Goal: Task Accomplishment & Management: Complete application form

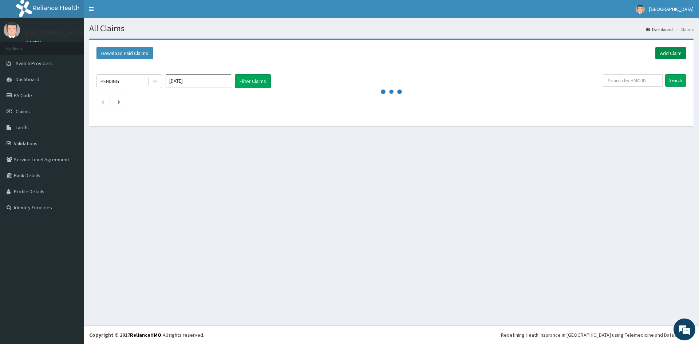
click at [674, 52] on link "Add Claim" at bounding box center [670, 53] width 31 height 12
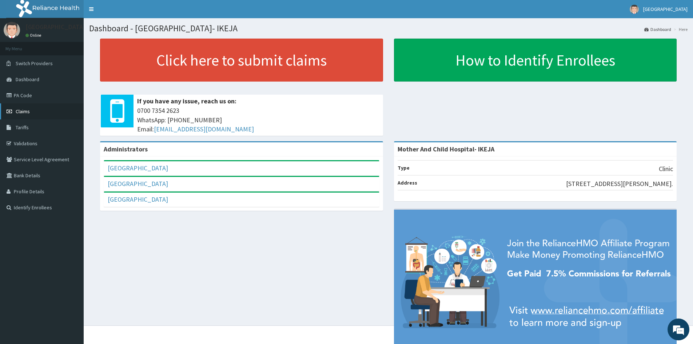
click at [25, 108] on span "Claims" at bounding box center [23, 111] width 14 height 7
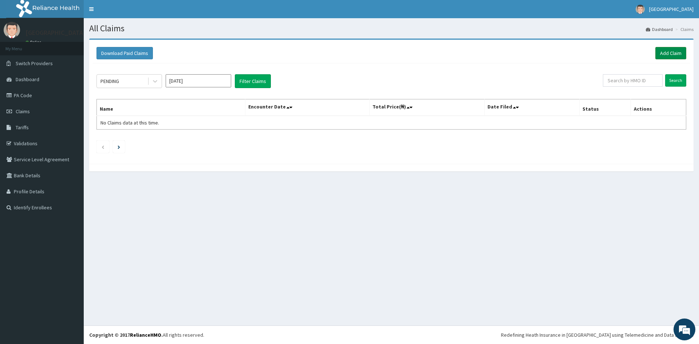
click at [667, 54] on link "Add Claim" at bounding box center [670, 53] width 31 height 12
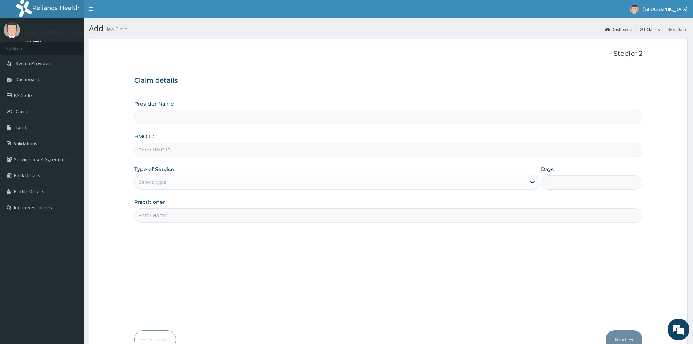
click at [186, 159] on div "Provider Name HMO ID Type of Service Select type Days Practitioner" at bounding box center [388, 161] width 508 height 122
type input "Mother And Child Hospital- IKEJA"
type input "VAC/10041/B"
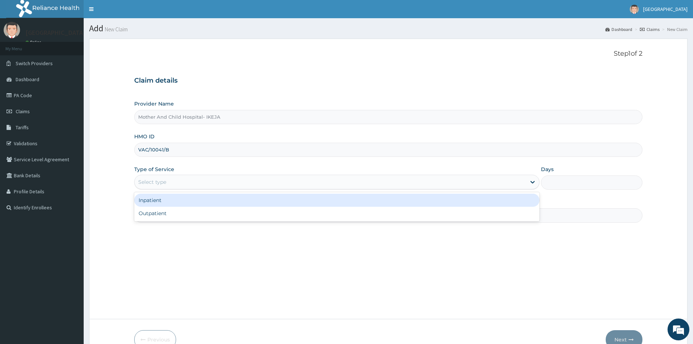
click at [194, 183] on div "Select type" at bounding box center [331, 182] width 392 height 12
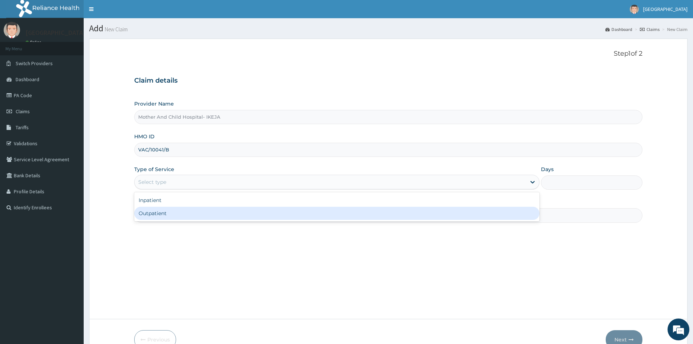
click at [186, 212] on div "Outpatient" at bounding box center [336, 213] width 405 height 13
type input "1"
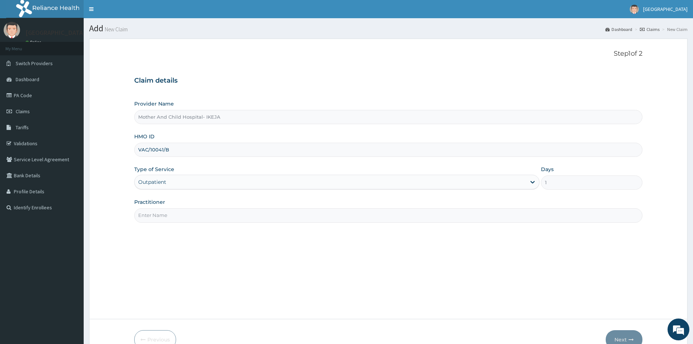
click at [164, 215] on input "Practitioner" at bounding box center [388, 215] width 508 height 14
type input "DR FALANA"
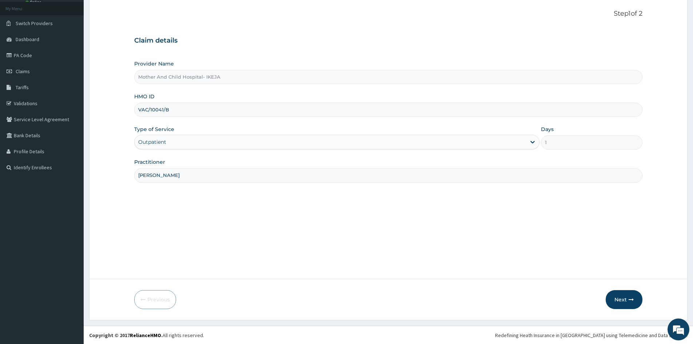
scroll to position [40, 0]
drag, startPoint x: 624, startPoint y: 301, endPoint x: 624, endPoint y: 297, distance: 4.0
click at [624, 297] on button "Next" at bounding box center [624, 299] width 37 height 19
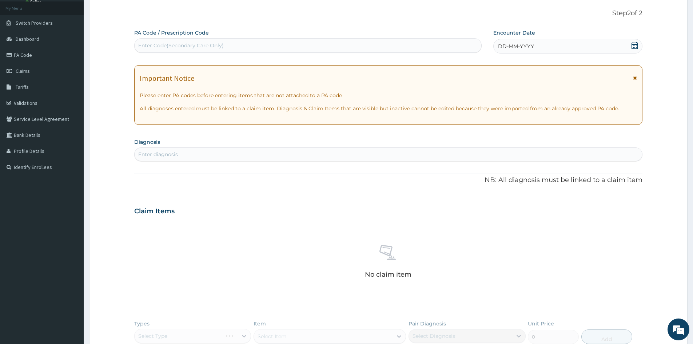
click at [636, 46] on icon at bounding box center [634, 45] width 7 height 7
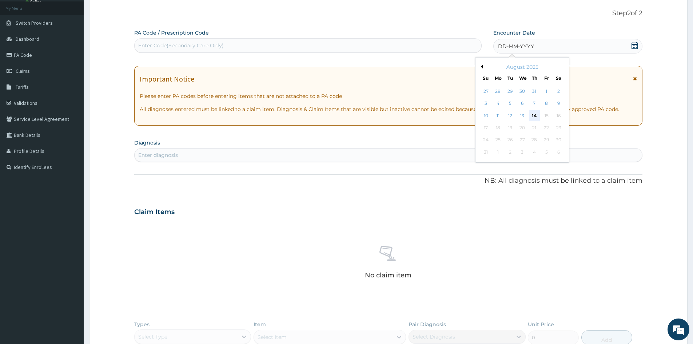
click at [533, 114] on div "14" at bounding box center [534, 115] width 11 height 11
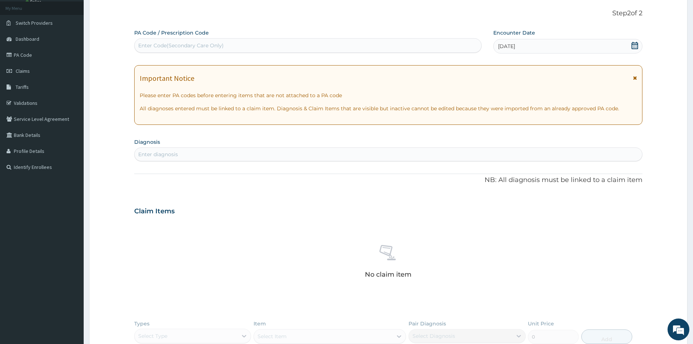
click at [468, 155] on div "Enter diagnosis" at bounding box center [389, 154] width 508 height 12
type input "UPPER RESPIRAT"
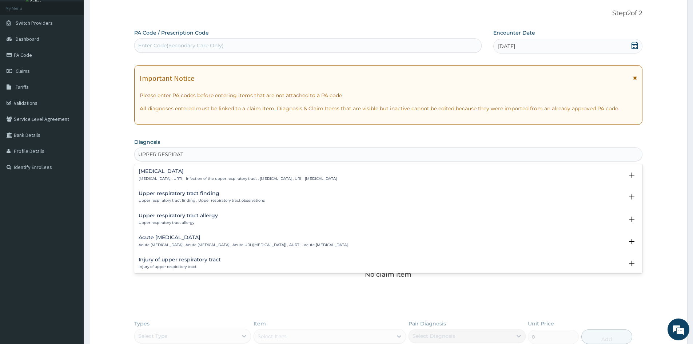
click at [198, 172] on h4 "Upper respiratory infection" at bounding box center [238, 170] width 198 height 5
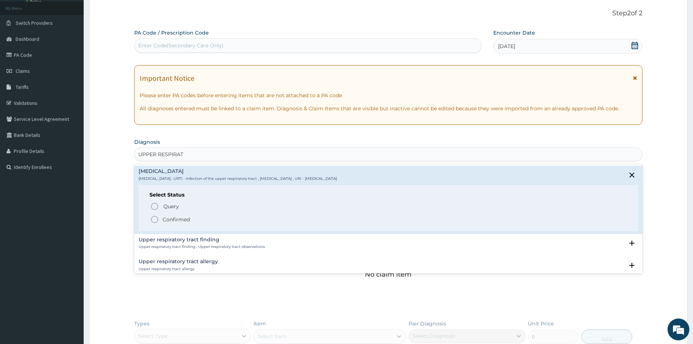
click at [166, 216] on p "Confirmed" at bounding box center [176, 219] width 27 height 7
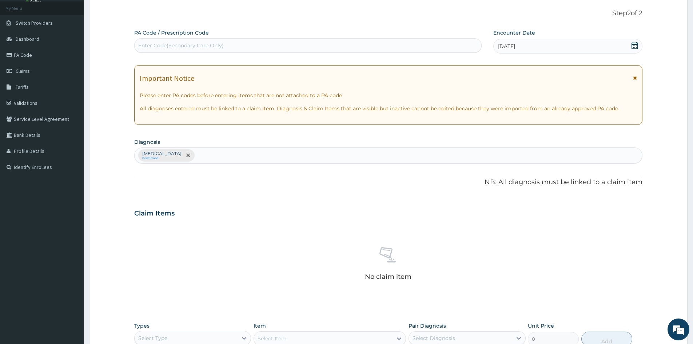
click at [253, 157] on div "Upper respiratory infection Confirmed" at bounding box center [389, 155] width 508 height 15
type input "MALARI"
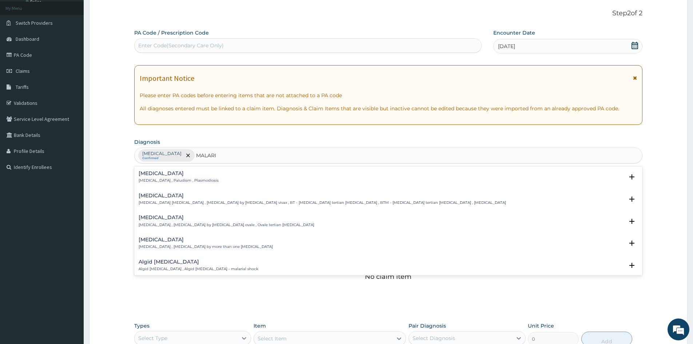
click at [187, 178] on div "Malaria Malaria , Paludism , Plasmodiosis" at bounding box center [179, 177] width 80 height 13
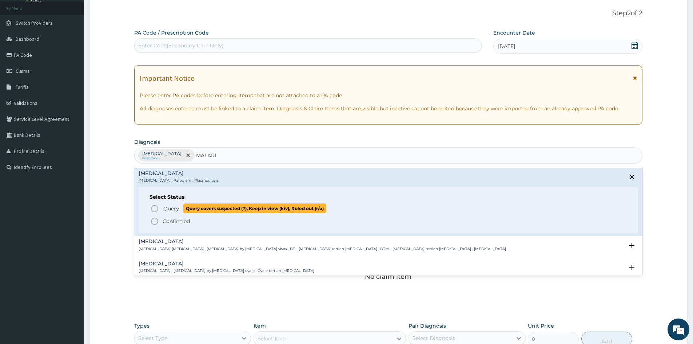
click at [151, 210] on icon "status option query" at bounding box center [154, 208] width 9 height 9
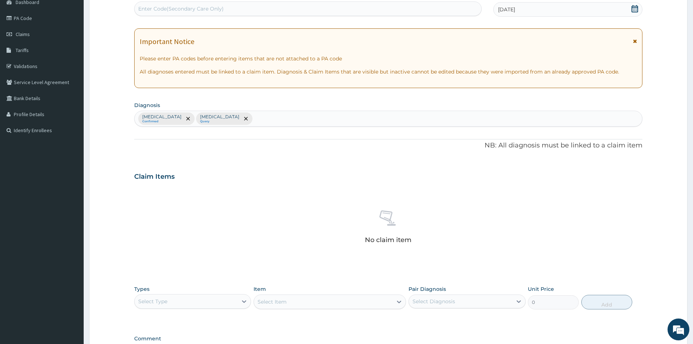
scroll to position [150, 0]
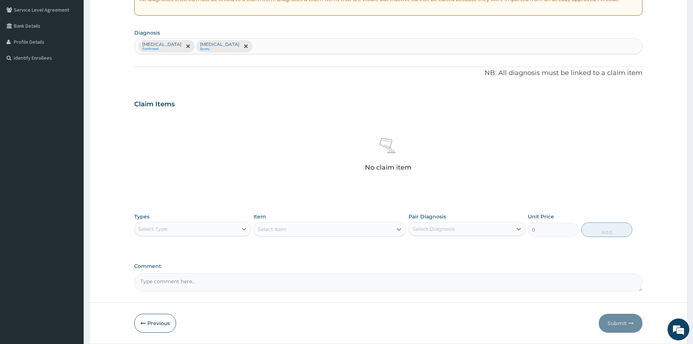
click at [186, 222] on div "Select Type" at bounding box center [192, 229] width 117 height 15
click at [178, 267] on div "Procedures" at bounding box center [192, 273] width 117 height 13
click at [336, 227] on div "Select Item" at bounding box center [330, 229] width 152 height 15
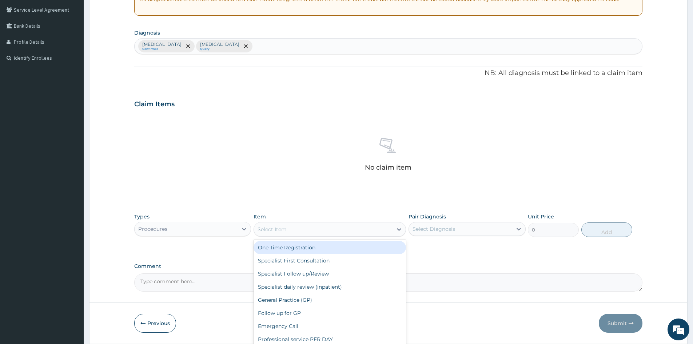
click at [337, 229] on div "Select Item" at bounding box center [323, 229] width 139 height 12
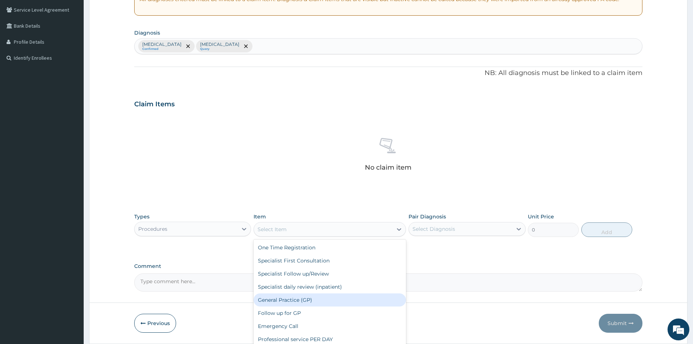
click at [320, 304] on div "General Practice (GP)" at bounding box center [330, 299] width 152 height 13
type input "4000"
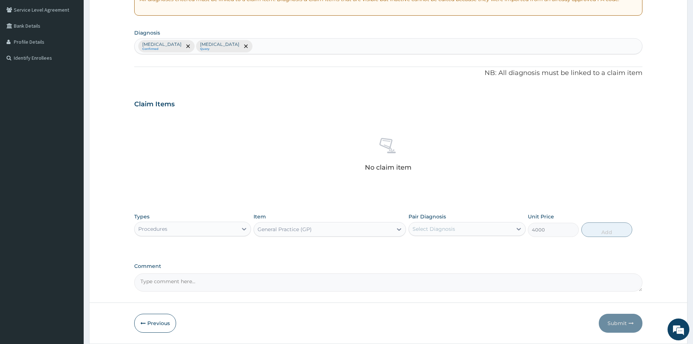
click at [459, 224] on div "Select Diagnosis" at bounding box center [460, 229] width 103 height 12
drag, startPoint x: 452, startPoint y: 245, endPoint x: 448, endPoint y: 255, distance: 10.8
click at [451, 246] on label "Upper respiratory infection" at bounding box center [443, 246] width 45 height 7
checkbox input "true"
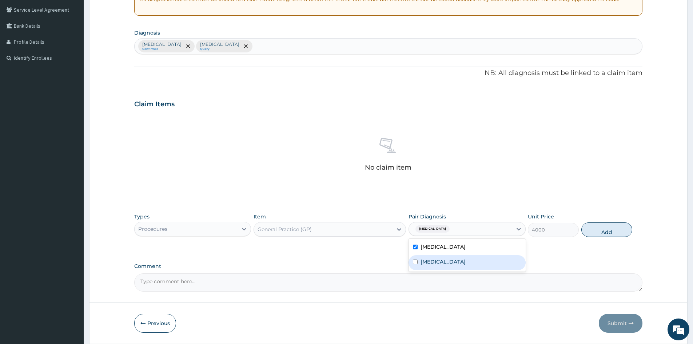
click at [447, 258] on div "Malaria" at bounding box center [467, 262] width 117 height 15
checkbox input "true"
drag, startPoint x: 606, startPoint y: 229, endPoint x: 550, endPoint y: 242, distance: 56.8
click at [606, 230] on button "Add" at bounding box center [607, 229] width 51 height 15
type input "0"
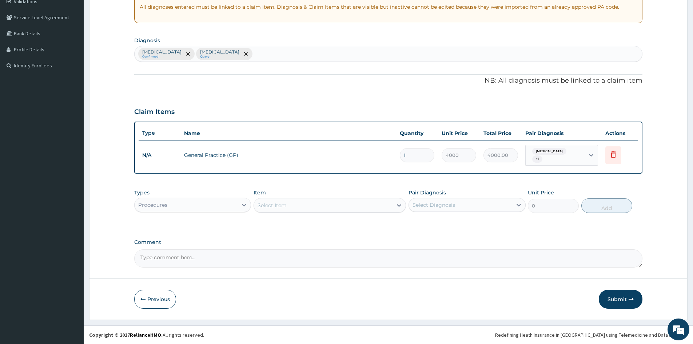
scroll to position [142, 0]
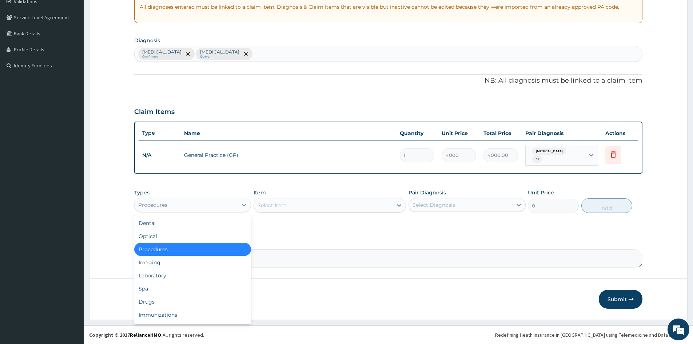
click at [182, 206] on div "Procedures" at bounding box center [186, 205] width 103 height 12
click at [172, 270] on div "Laboratory" at bounding box center [192, 275] width 117 height 13
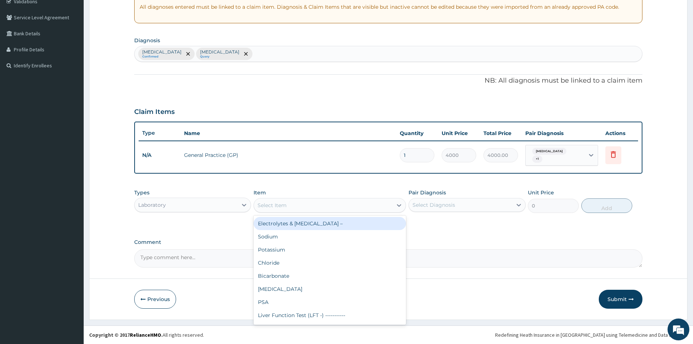
click at [298, 202] on div "Select Item" at bounding box center [323, 205] width 139 height 12
type input "FBC"
click at [302, 228] on div "Full Blood Count (FBC)" at bounding box center [330, 223] width 152 height 13
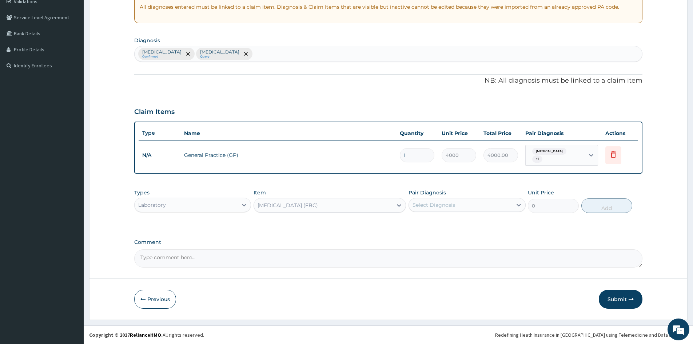
type input "2400"
click at [435, 207] on div "Select Diagnosis" at bounding box center [434, 204] width 43 height 7
drag, startPoint x: 437, startPoint y: 231, endPoint x: 442, endPoint y: 223, distance: 9.8
click at [438, 229] on div "Upper respiratory infection Malaria" at bounding box center [467, 231] width 117 height 33
drag, startPoint x: 445, startPoint y: 217, endPoint x: 447, endPoint y: 221, distance: 4.4
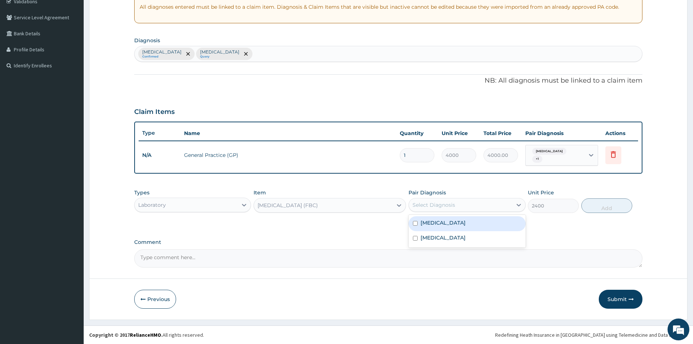
click at [445, 219] on div "Upper respiratory infection" at bounding box center [467, 223] width 117 height 15
checkbox input "true"
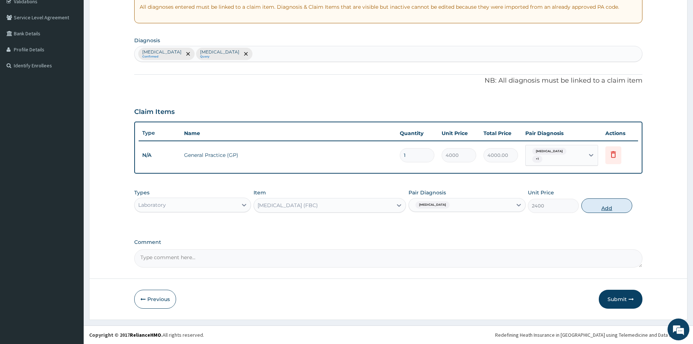
click at [619, 202] on button "Add" at bounding box center [607, 205] width 51 height 15
type input "0"
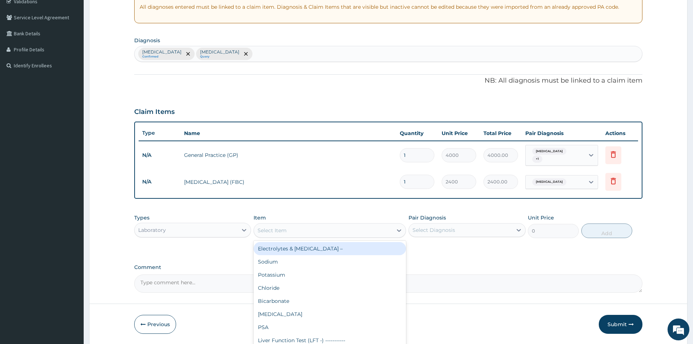
click at [386, 229] on div "Select Item" at bounding box center [323, 231] width 139 height 12
type input "MP"
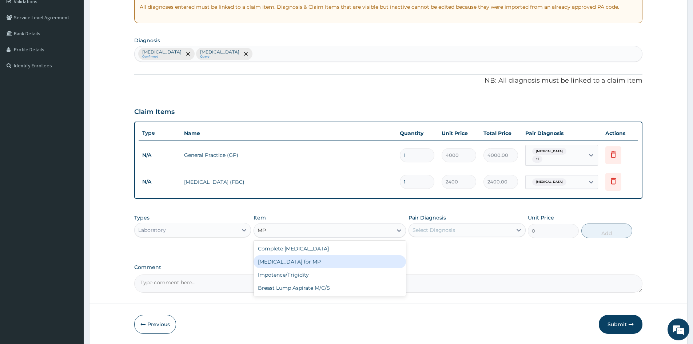
click at [332, 258] on div "Blood Film for MP" at bounding box center [330, 261] width 152 height 13
type input "1200"
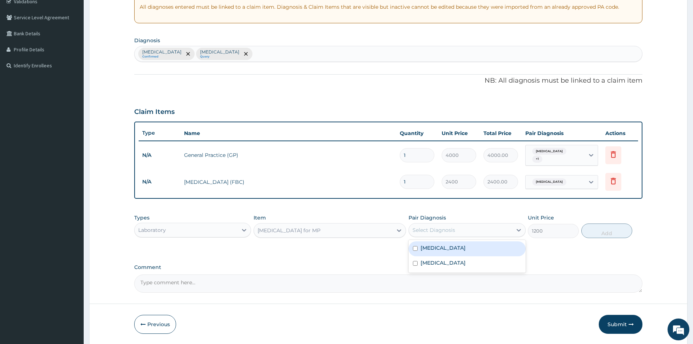
click at [426, 230] on div "Select Diagnosis" at bounding box center [434, 229] width 43 height 7
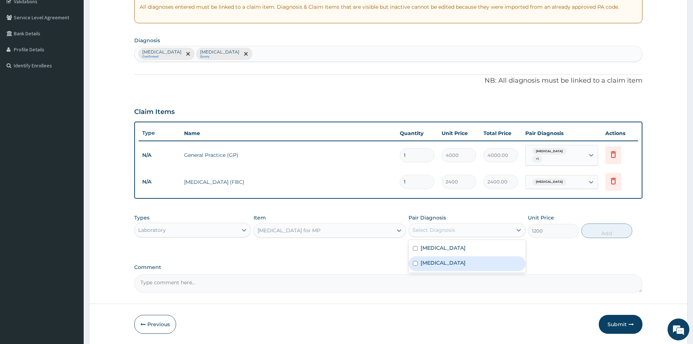
click at [424, 268] on div "Malaria" at bounding box center [467, 263] width 117 height 15
checkbox input "true"
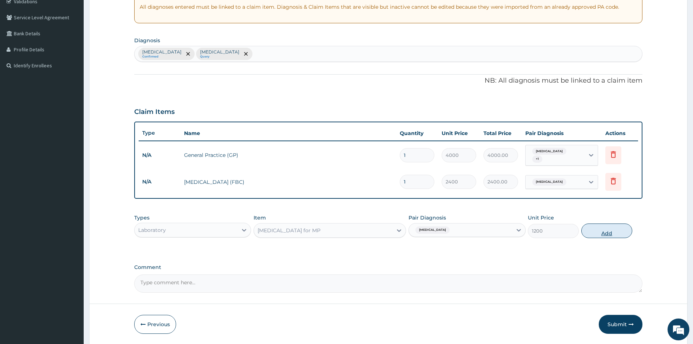
click at [612, 234] on button "Add" at bounding box center [607, 230] width 51 height 15
type input "0"
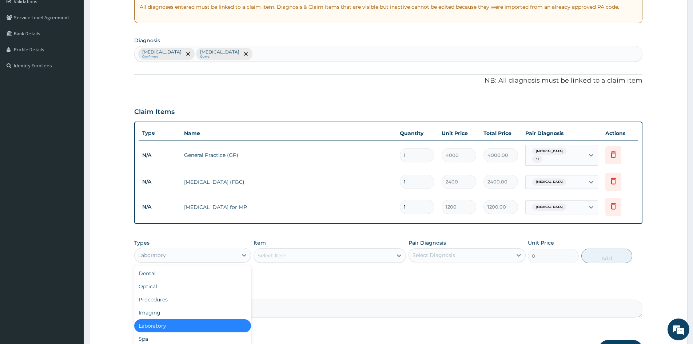
drag, startPoint x: 221, startPoint y: 248, endPoint x: 217, endPoint y: 252, distance: 5.4
click at [221, 249] on div "Laboratory" at bounding box center [192, 255] width 117 height 15
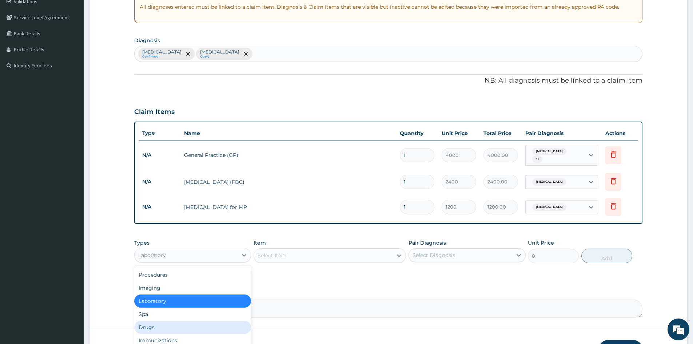
click at [172, 325] on div "Drugs" at bounding box center [192, 327] width 117 height 13
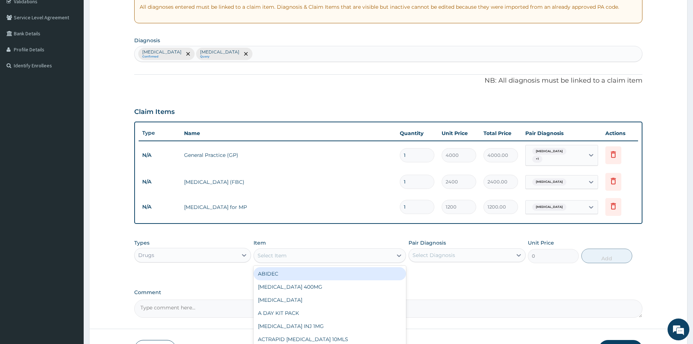
click at [291, 257] on div "Select Item" at bounding box center [323, 256] width 139 height 12
type input "PIRIT"
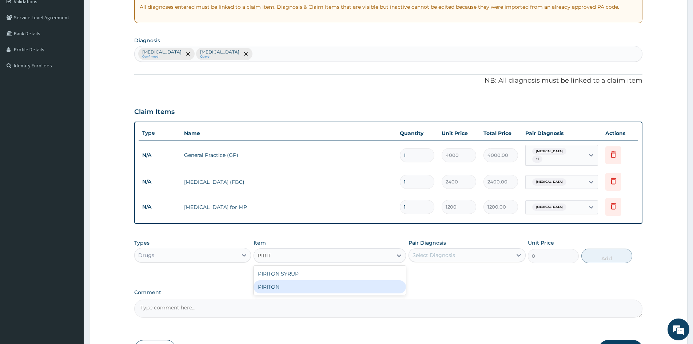
click at [290, 288] on div "PIRITON" at bounding box center [330, 286] width 152 height 13
type input "16"
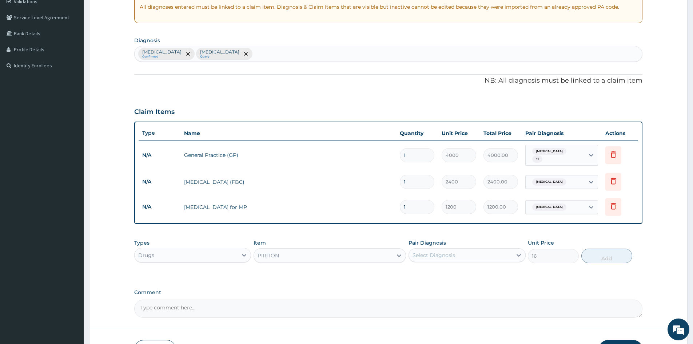
click at [432, 257] on div "Select Diagnosis" at bounding box center [434, 254] width 43 height 7
click at [435, 271] on label "Upper respiratory infection" at bounding box center [443, 272] width 45 height 7
checkbox input "true"
click at [595, 259] on button "Add" at bounding box center [607, 256] width 51 height 15
type input "0"
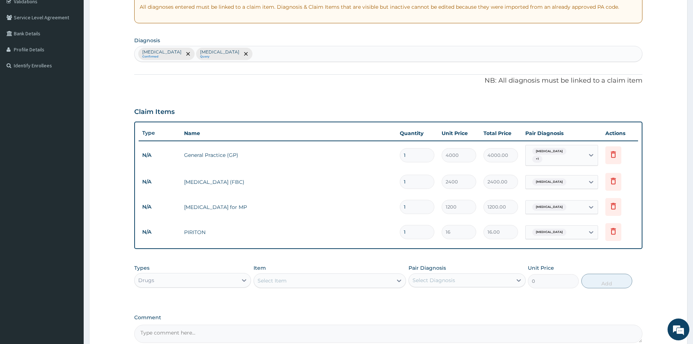
type input "0.00"
type input "5"
type input "80.00"
type input "5"
click at [357, 218] on tr "N/A Blood Film for MP 1 1200 1200.00 Malaria Delete" at bounding box center [389, 206] width 500 height 25
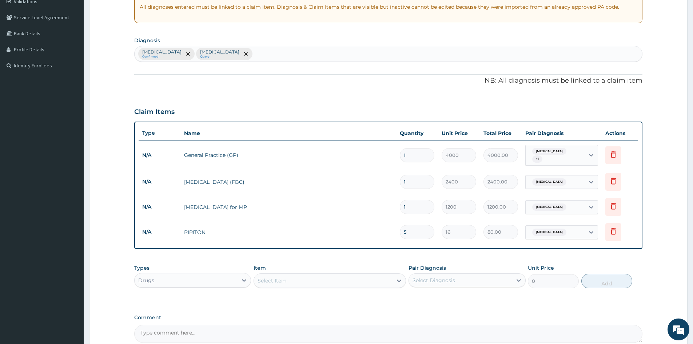
click at [370, 232] on td "PIRITON" at bounding box center [288, 232] width 216 height 15
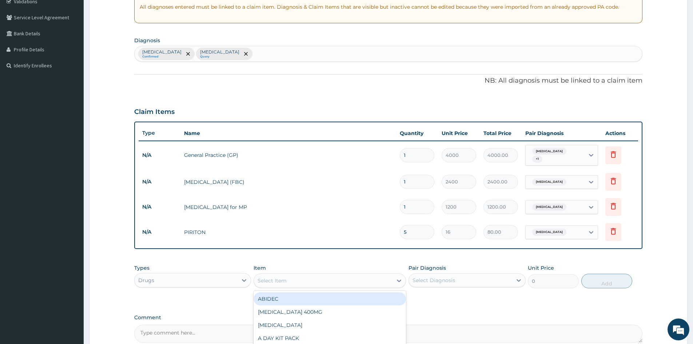
click at [287, 281] on div "Select Item" at bounding box center [323, 281] width 139 height 12
type input "DICLO"
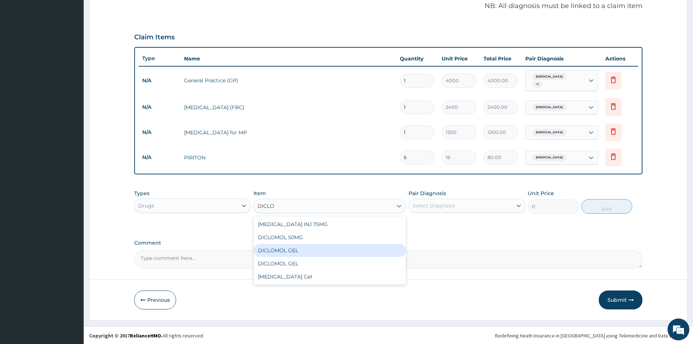
scroll to position [217, 0]
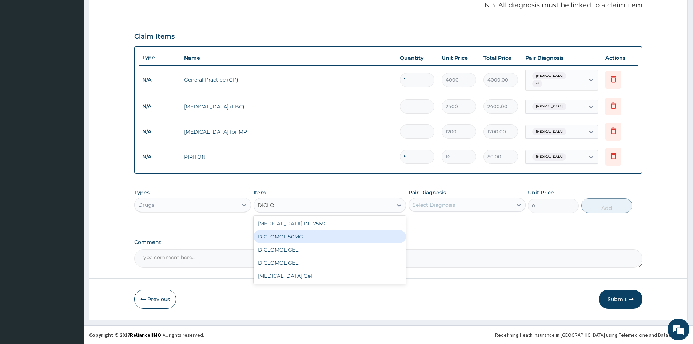
click at [311, 241] on div "DICLOMOL 50MG" at bounding box center [330, 236] width 152 height 13
type input "50"
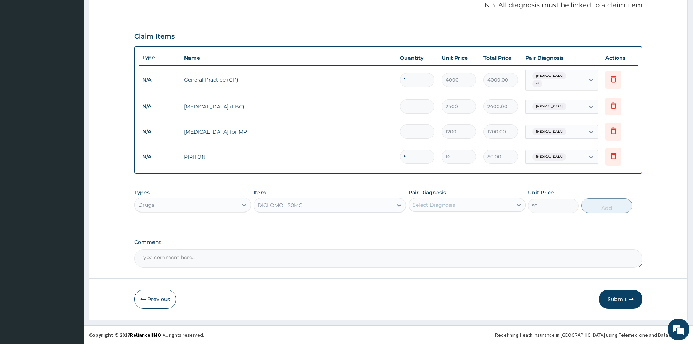
click at [460, 201] on div "Select Diagnosis" at bounding box center [460, 205] width 103 height 12
click at [439, 239] on label "Malaria" at bounding box center [443, 237] width 45 height 7
checkbox input "true"
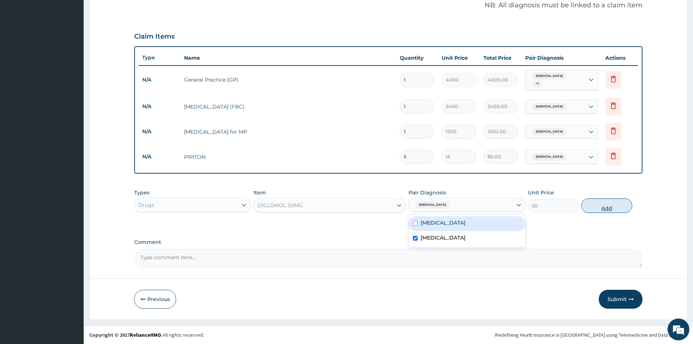
click at [613, 209] on button "Add" at bounding box center [607, 205] width 51 height 15
type input "0"
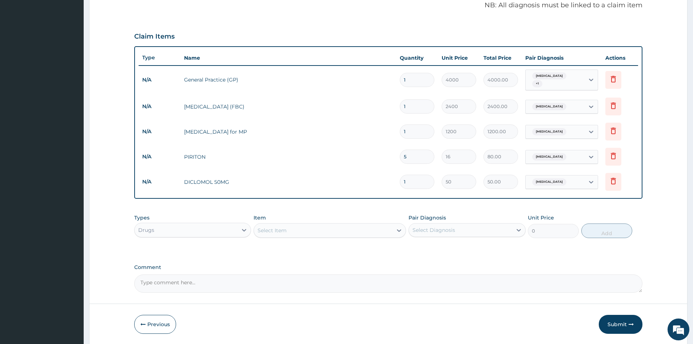
click at [417, 185] on input "1" at bounding box center [417, 182] width 35 height 14
type input "0.00"
type input "6"
type input "300.00"
type input "6"
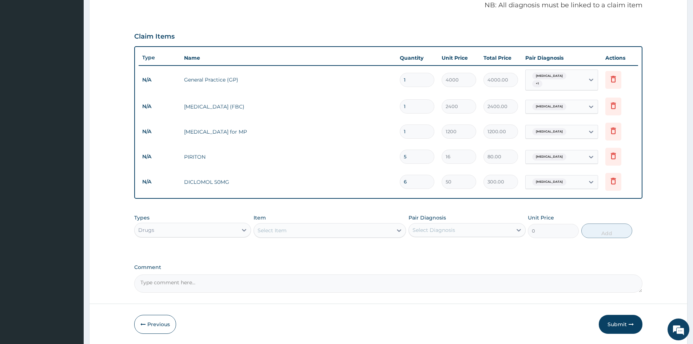
click at [356, 155] on td "PIRITON" at bounding box center [288, 157] width 216 height 15
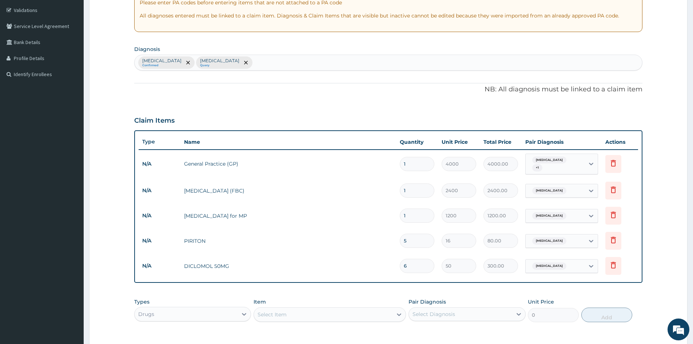
scroll to position [242, 0]
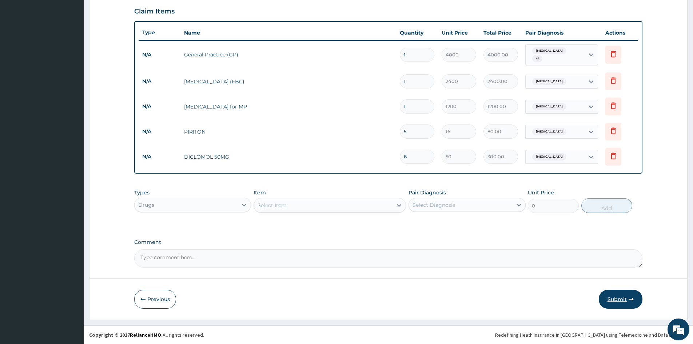
click at [616, 302] on button "Submit" at bounding box center [621, 299] width 44 height 19
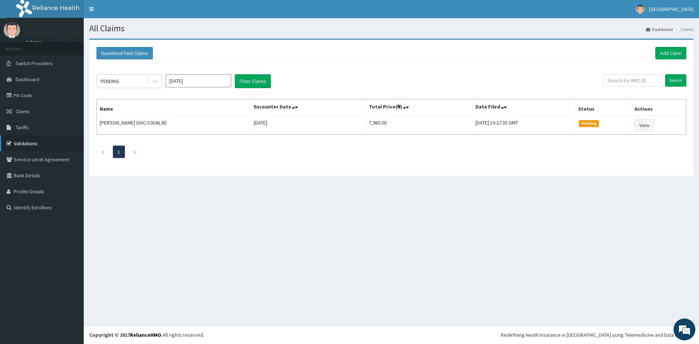
click at [30, 140] on link "Validations" at bounding box center [42, 143] width 84 height 16
